Goal: Information Seeking & Learning: Learn about a topic

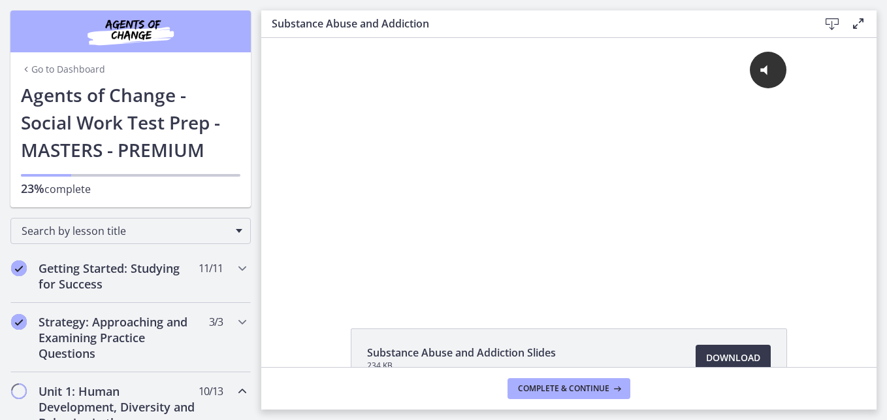
click at [540, 206] on div "Click for sound @keyframes VOLUME_SMALL_WAVE_FLASH { 0% { opacity: 0; } 33% { o…" at bounding box center [569, 157] width 463 height 238
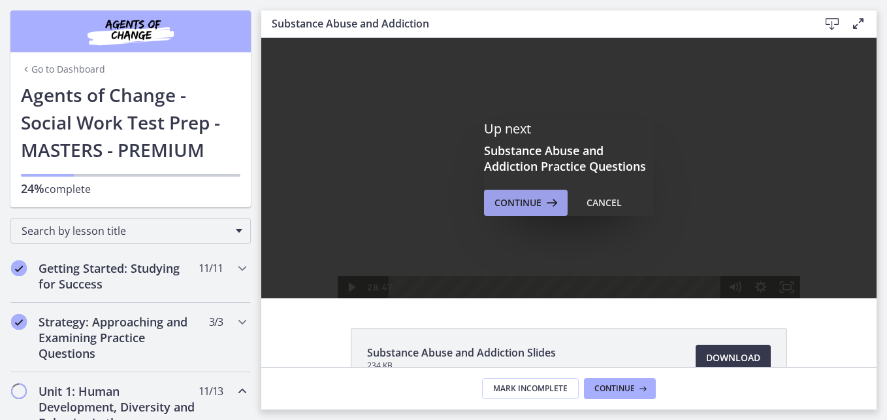
click at [524, 201] on span "Continue" at bounding box center [518, 203] width 47 height 16
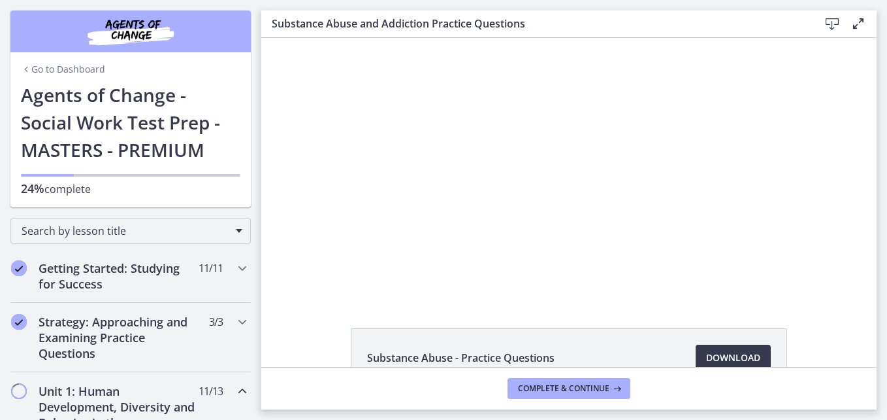
click at [493, 153] on div at bounding box center [568, 168] width 517 height 260
click at [553, 148] on div at bounding box center [568, 168] width 517 height 260
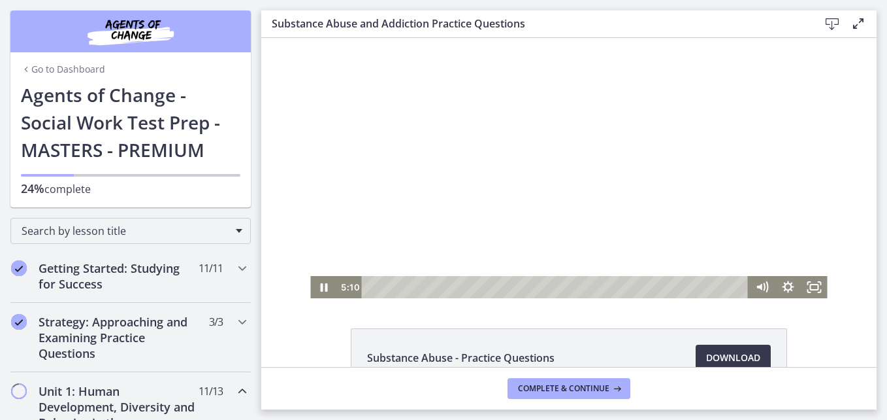
click at [537, 171] on div at bounding box center [568, 168] width 517 height 260
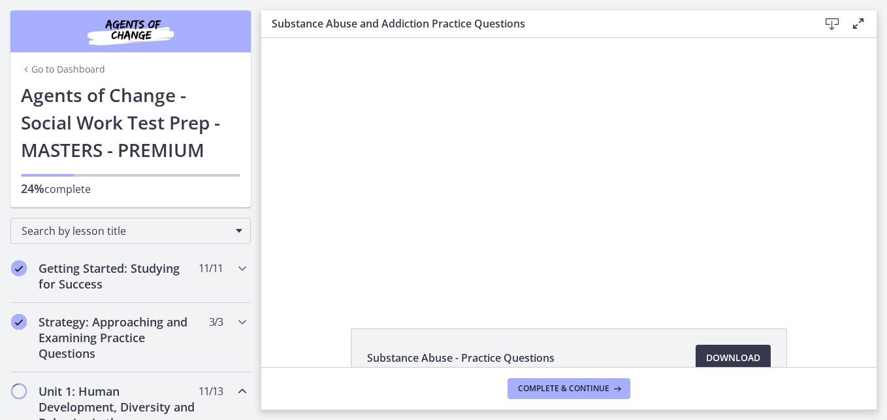
click at [535, 208] on div at bounding box center [568, 168] width 517 height 260
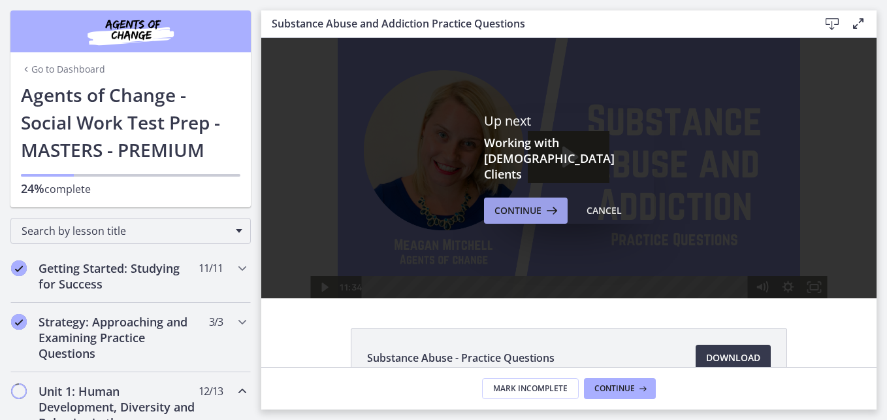
click at [510, 197] on button "Continue" at bounding box center [526, 210] width 84 height 26
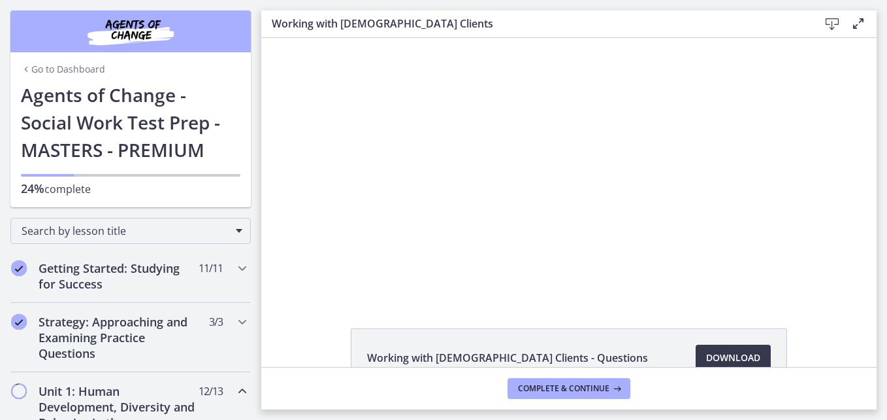
click at [437, 238] on div at bounding box center [569, 168] width 504 height 260
click at [531, 189] on div at bounding box center [569, 168] width 504 height 260
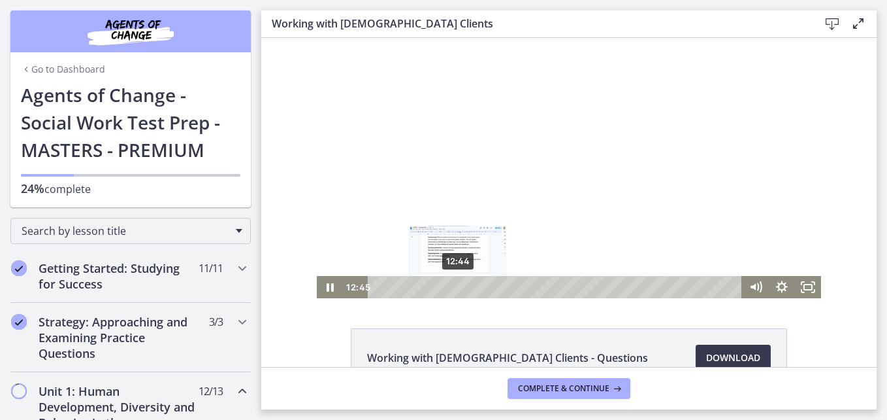
click at [437, 191] on div at bounding box center [569, 168] width 504 height 260
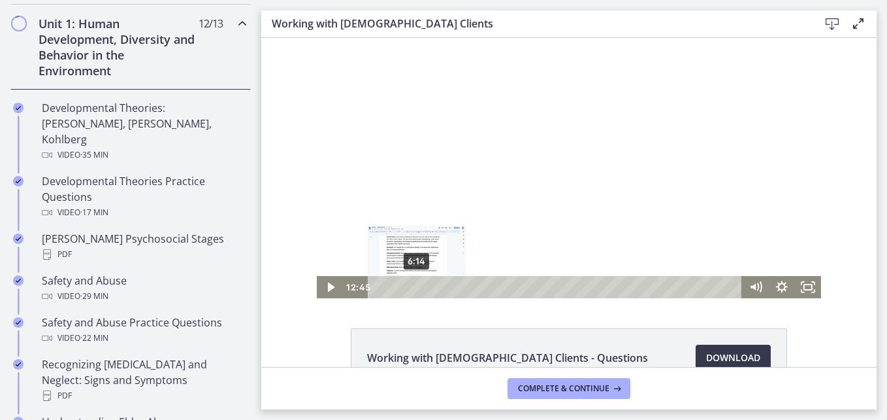
click at [412, 284] on div "6:14" at bounding box center [557, 287] width 359 height 22
click at [335, 283] on icon "Play Video" at bounding box center [331, 287] width 26 height 22
click at [391, 290] on div "2:44" at bounding box center [557, 287] width 359 height 22
click at [378, 289] on div "0:00" at bounding box center [557, 287] width 359 height 22
click at [481, 205] on div at bounding box center [569, 168] width 504 height 260
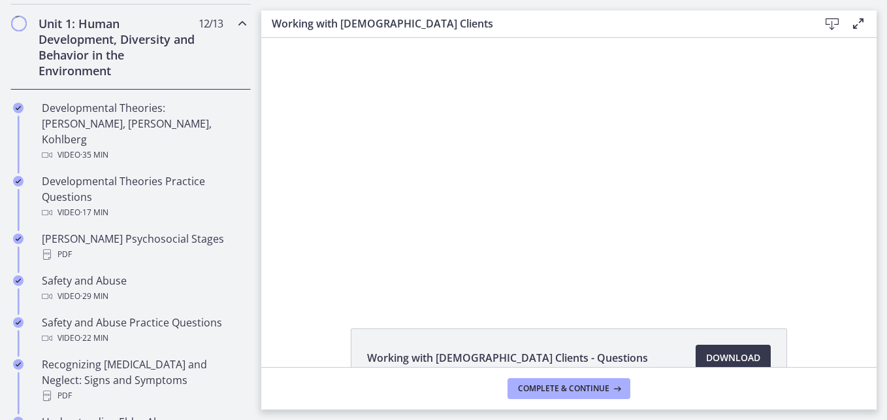
click at [422, 169] on div at bounding box center [569, 168] width 504 height 260
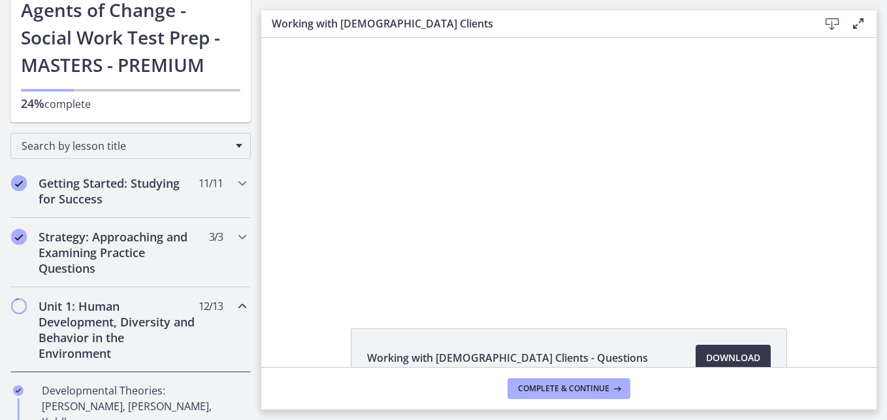
scroll to position [0, 0]
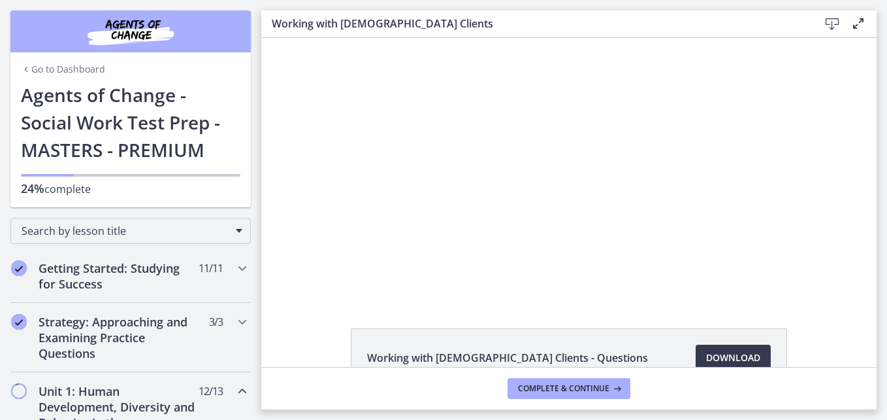
click at [481, 180] on div at bounding box center [569, 168] width 504 height 260
click at [476, 124] on div at bounding box center [569, 168] width 504 height 260
click at [514, 241] on div at bounding box center [569, 168] width 504 height 260
